Goal: Transaction & Acquisition: Purchase product/service

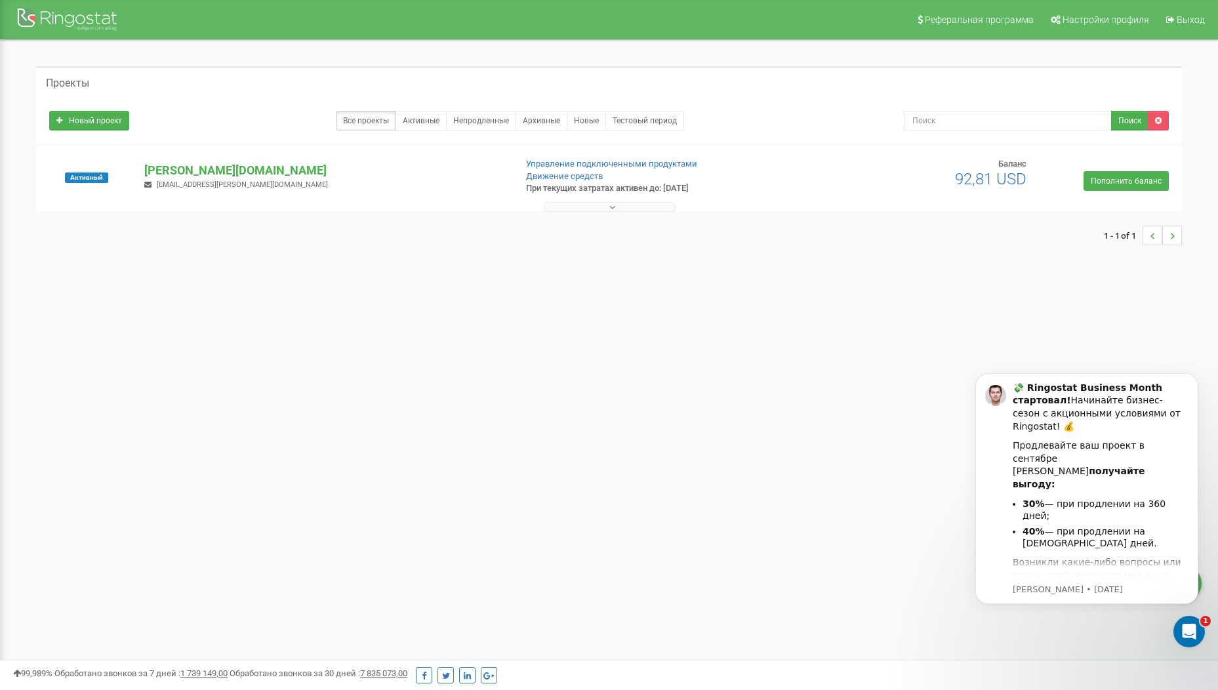
click at [944, 252] on div "1 - 1 of 1" at bounding box center [608, 235] width 1145 height 46
click at [1111, 175] on link "Пополнить баланс" at bounding box center [1125, 181] width 85 height 20
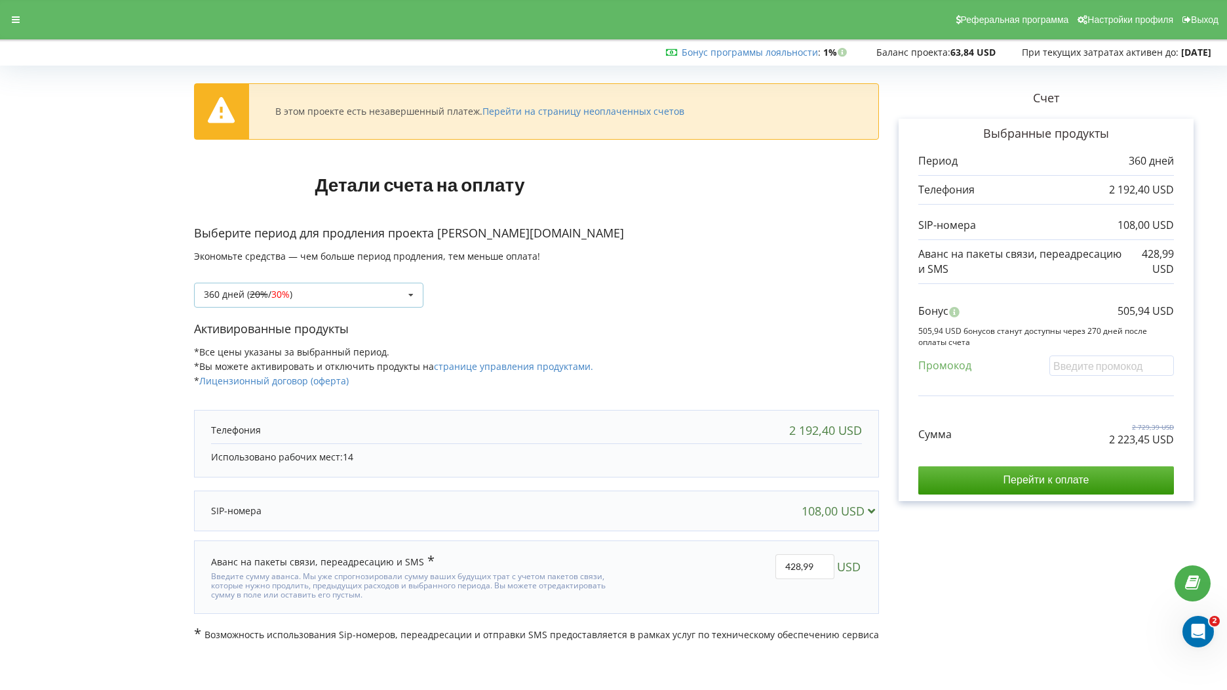
click at [403, 304] on icon at bounding box center [411, 295] width 20 height 24
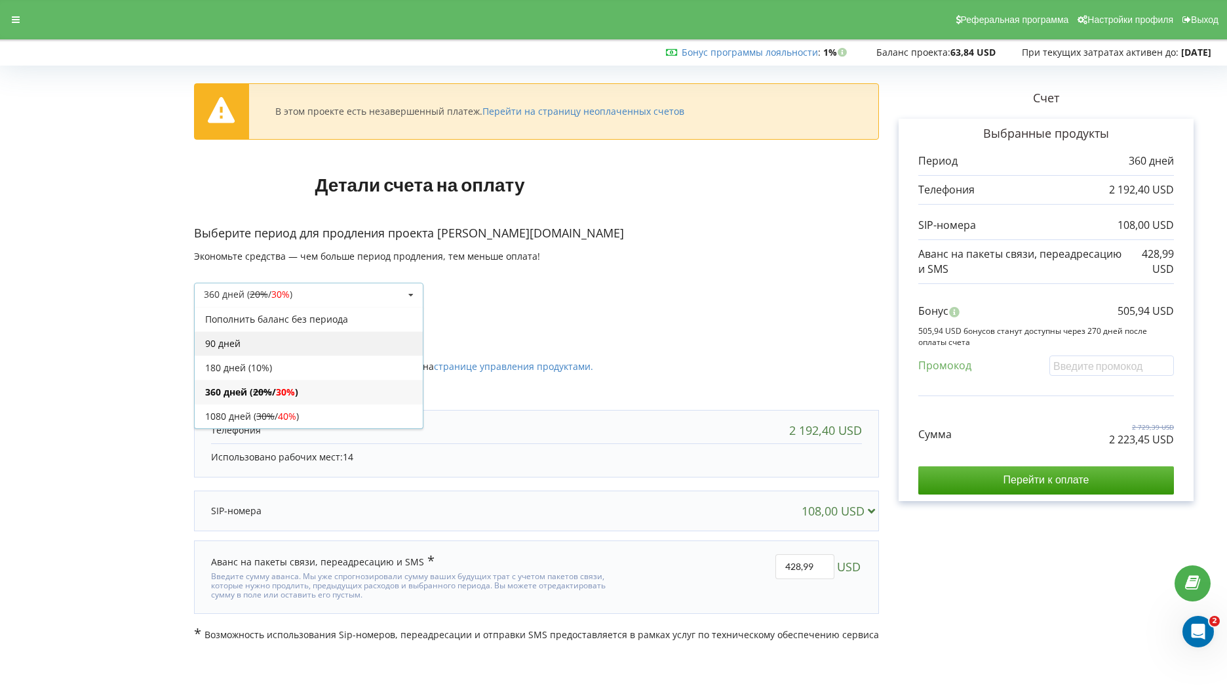
click at [296, 347] on div "90 дней" at bounding box center [309, 343] width 228 height 24
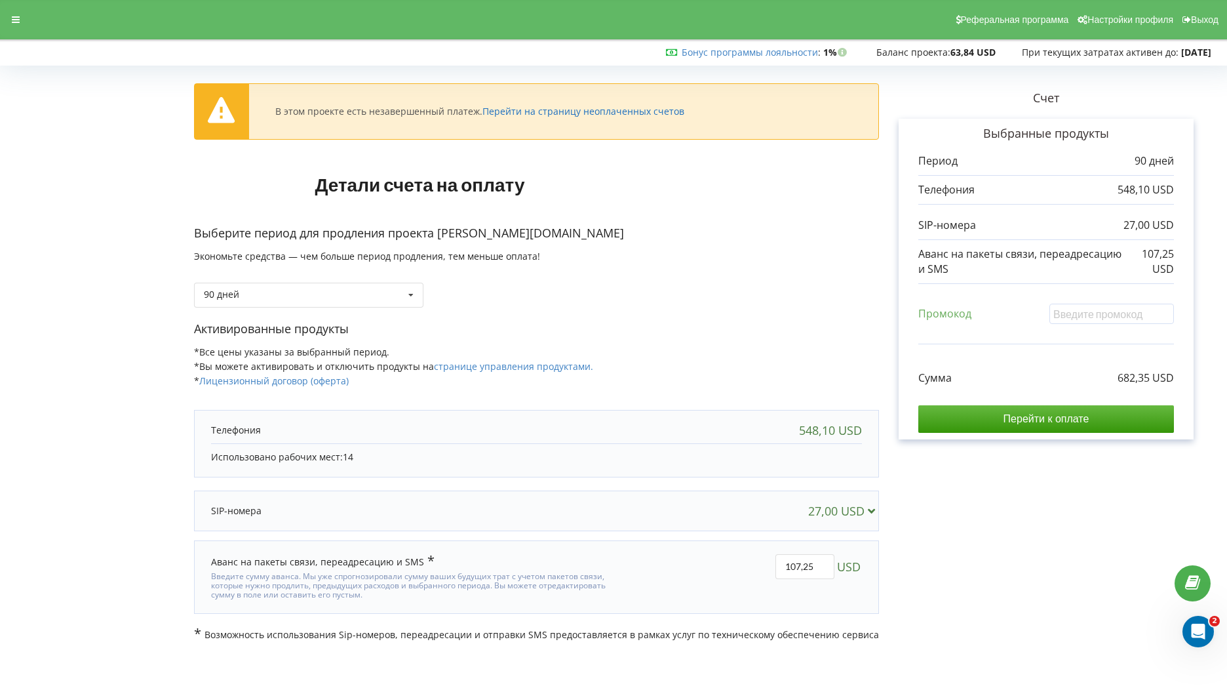
click at [630, 114] on link "Перейти на страницу неоплаченных счетов" at bounding box center [584, 111] width 202 height 12
click at [977, 413] on input "Перейти к оплате" at bounding box center [1047, 419] width 256 height 28
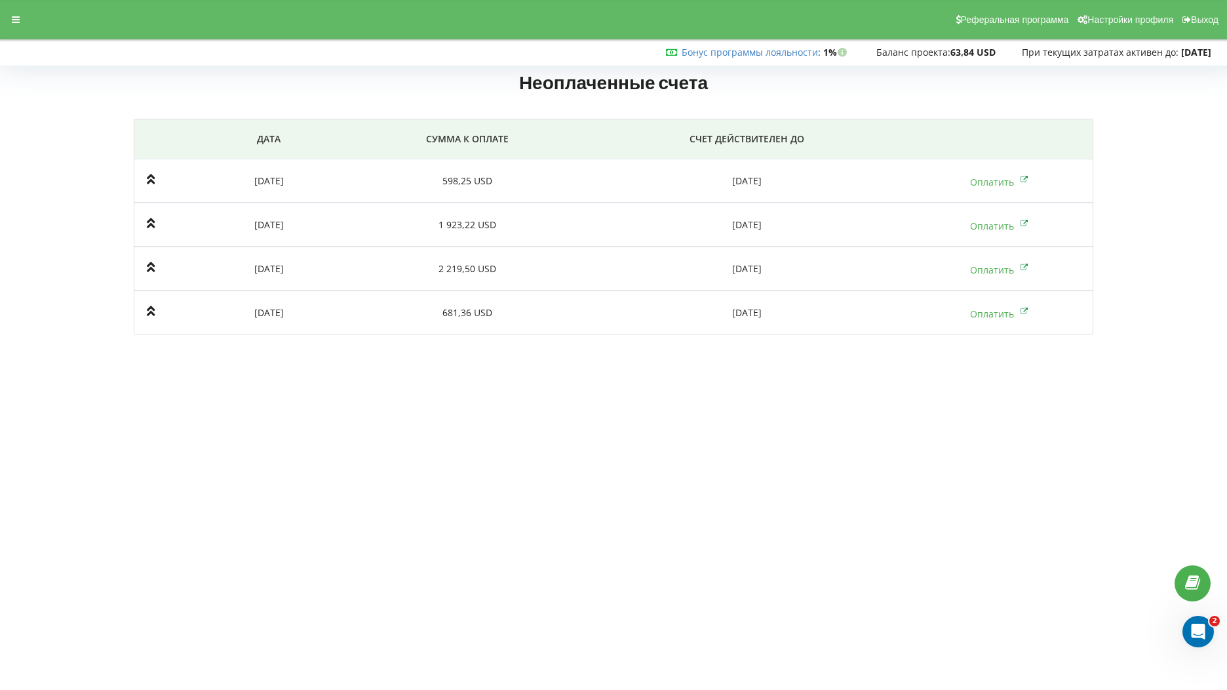
click at [694, 410] on body "Реферальная программа Настройки профиля Выход Бонус программы лояльности : Бону…" at bounding box center [613, 345] width 1227 height 690
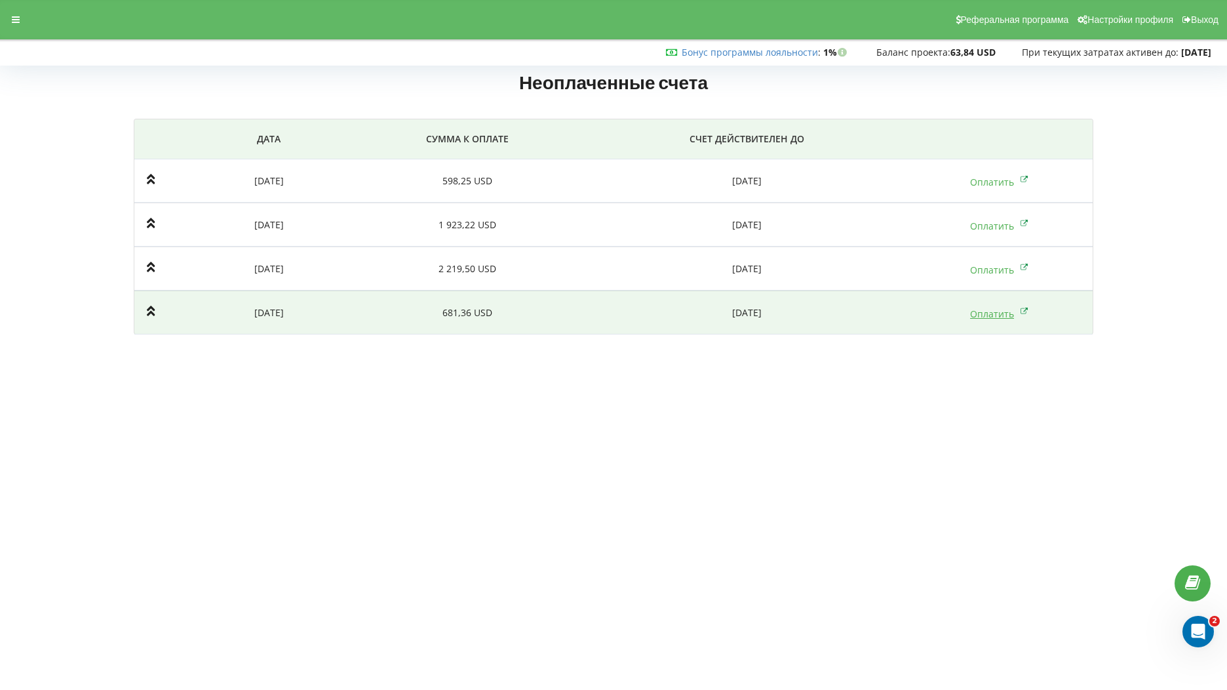
click at [979, 314] on link "Оплатить" at bounding box center [999, 314] width 58 height 12
